Goal: Task Accomplishment & Management: Complete application form

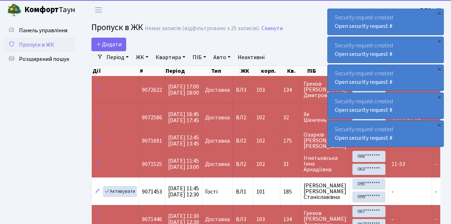
select select "25"
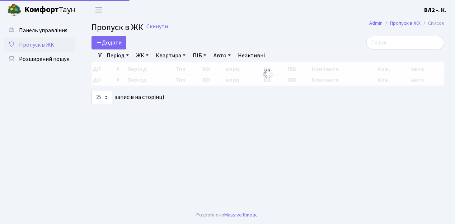
select select "25"
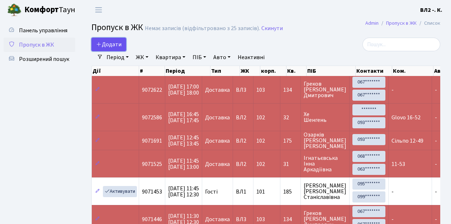
click at [123, 47] on link "Додати" at bounding box center [108, 45] width 35 height 14
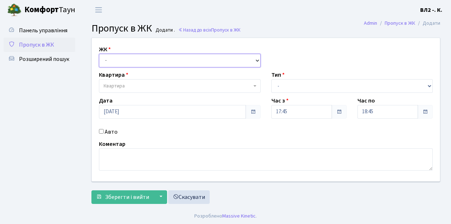
click at [257, 60] on select "- ВЛ1, Ужгородський пров., 4/1 ВЛ2, пр.Голосіївський, 76 ВЛ3, пр.Голосіївський,…" at bounding box center [180, 61] width 162 height 14
select select "317"
click at [99, 54] on select "- ВЛ1, Ужгородський пров., 4/1 ВЛ2, пр.Голосіївський, 76 ВЛ3, пр.Голосіївський,…" at bounding box center [180, 61] width 162 height 14
select select
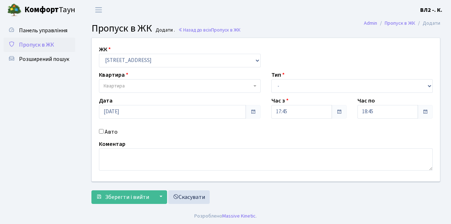
click at [255, 85] on b at bounding box center [255, 85] width 3 height 1
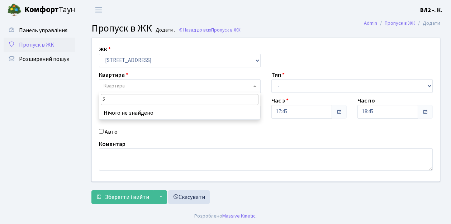
type input "59"
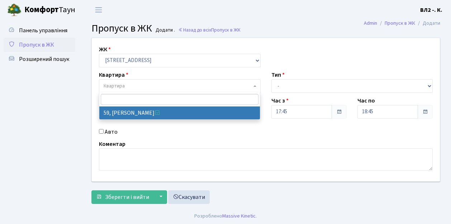
select select "38116"
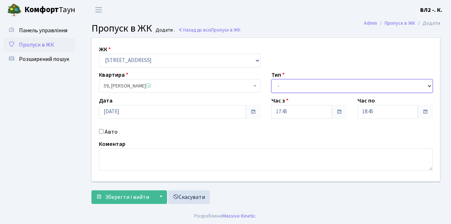
drag, startPoint x: 430, startPoint y: 85, endPoint x: 417, endPoint y: 85, distance: 13.3
click at [430, 85] on select "- Доставка Таксі Гості Сервіс" at bounding box center [353, 86] width 162 height 14
select select "1"
click at [272, 79] on select "- Доставка Таксі Гості Сервіс" at bounding box center [353, 86] width 162 height 14
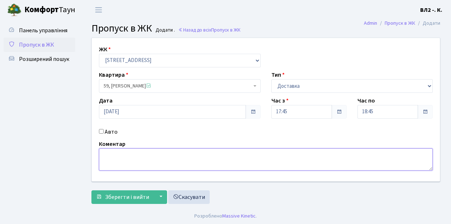
click at [102, 152] on textarea at bounding box center [266, 159] width 334 height 22
type textarea "Dominos 17-41"
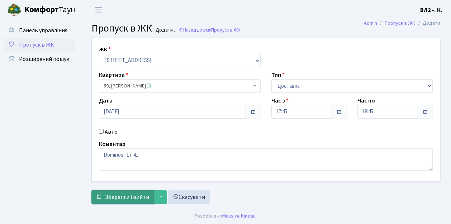
click at [110, 199] on span "Зберегти і вийти" at bounding box center [127, 197] width 44 height 8
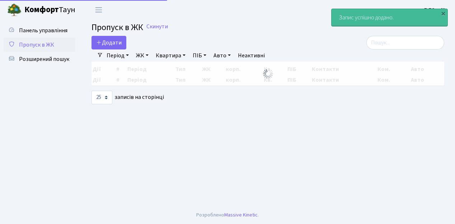
select select "25"
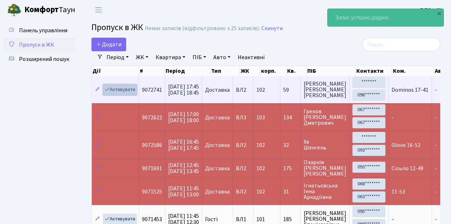
click at [134, 94] on link "Активувати" at bounding box center [120, 89] width 34 height 11
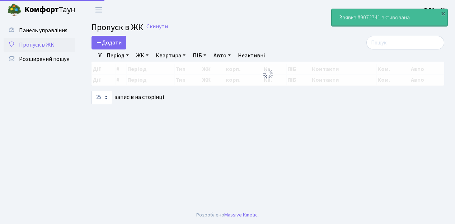
select select "25"
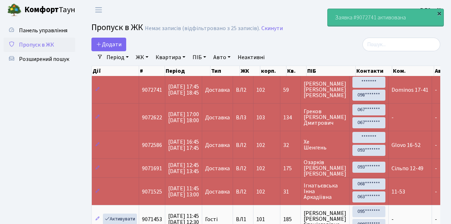
click at [440, 14] on div "×" at bounding box center [439, 13] width 7 height 7
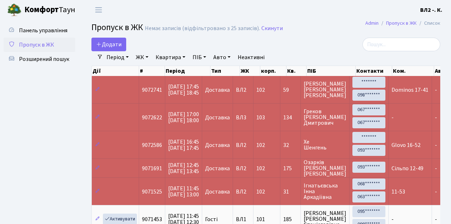
click at [94, 27] on span "Пропуск в ЖК" at bounding box center [117, 27] width 52 height 13
click at [79, 19] on link "[PERSON_NAME]" at bounding box center [45, 10] width 90 height 20
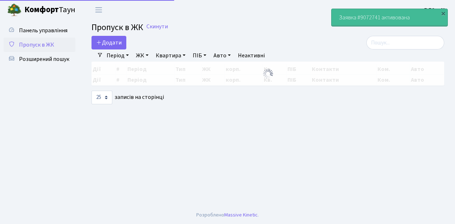
select select "25"
